Goal: Information Seeking & Learning: Learn about a topic

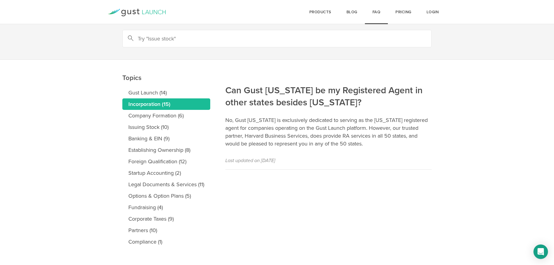
scroll to position [30, 0]
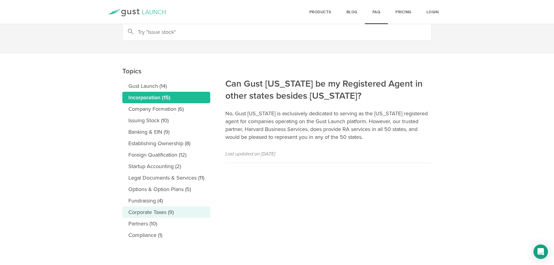
click at [151, 212] on link "Corporate Taxes (9)" at bounding box center [166, 212] width 88 height 11
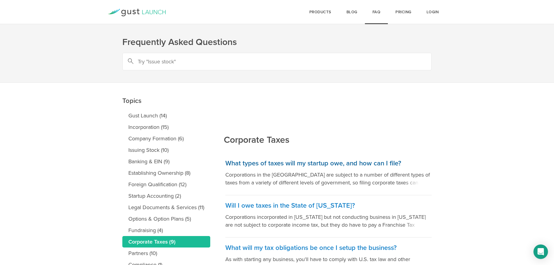
drag, startPoint x: 275, startPoint y: 171, endPoint x: 275, endPoint y: 179, distance: 7.3
click at [391, 181] on p "Corporations in the United States are subject to a number of different types of…" at bounding box center [329, 179] width 206 height 16
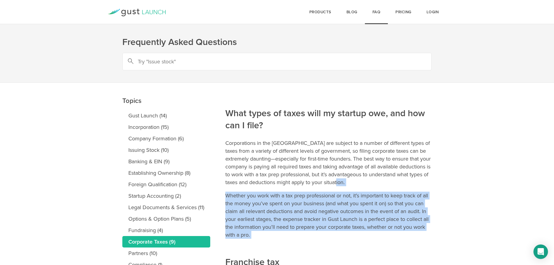
drag, startPoint x: 0, startPoint y: 0, endPoint x: 376, endPoint y: 252, distance: 452.8
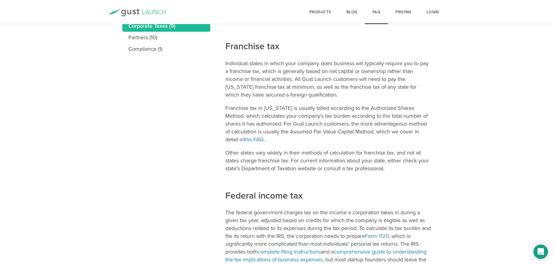
scroll to position [217, 0]
click at [244, 139] on link "this FAQ" at bounding box center [254, 138] width 20 height 7
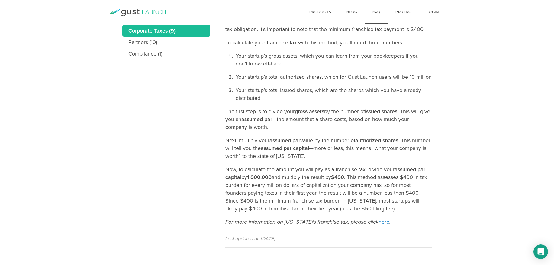
scroll to position [234, 0]
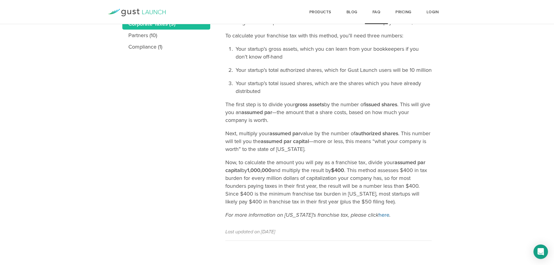
click at [383, 216] on link "here" at bounding box center [384, 215] width 11 height 7
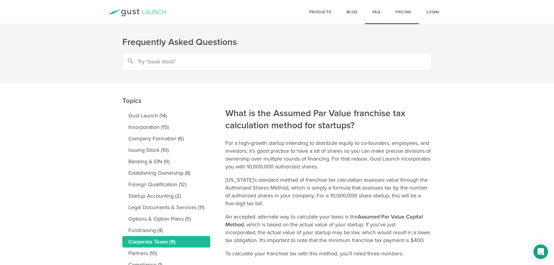
click at [402, 12] on link "Pricing" at bounding box center [403, 12] width 31 height 24
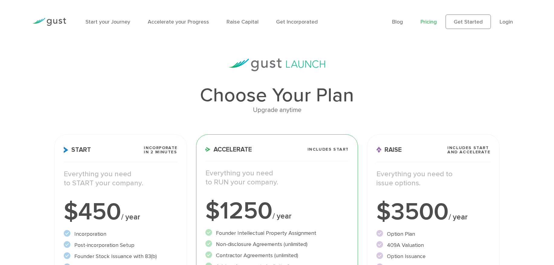
click at [60, 21] on img at bounding box center [49, 22] width 34 height 8
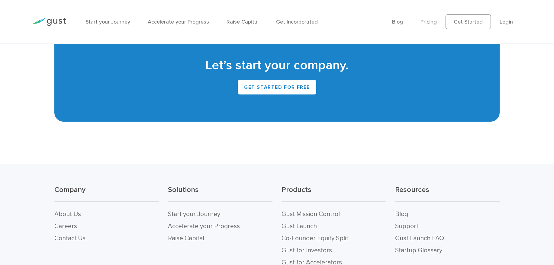
scroll to position [2728, 0]
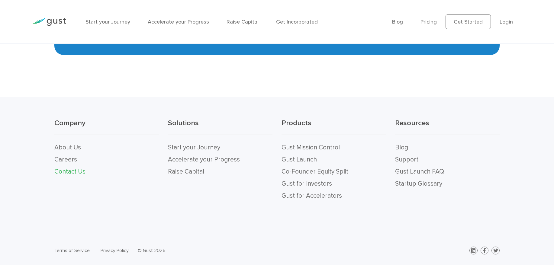
click at [67, 172] on link "Contact Us" at bounding box center [69, 172] width 31 height 8
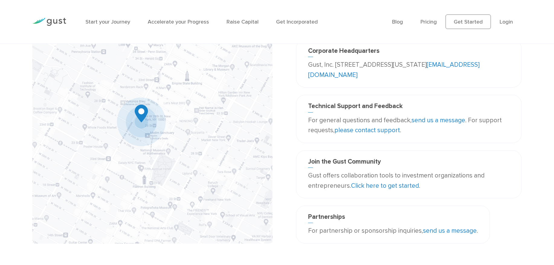
scroll to position [49, 0]
click at [367, 129] on link "please contact support" at bounding box center [368, 130] width 66 height 8
